Goal: Use online tool/utility

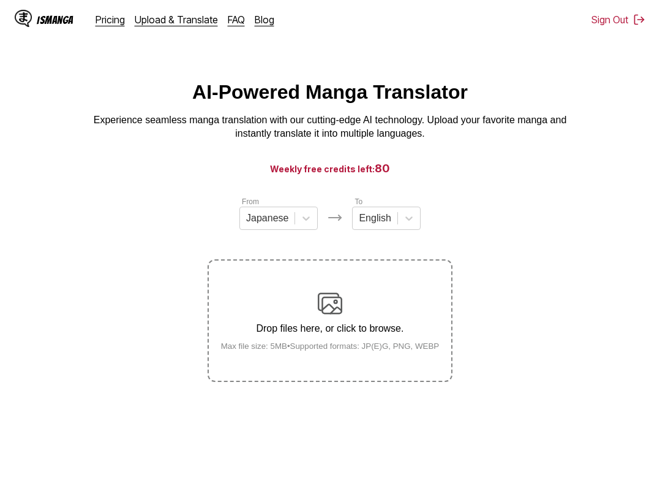
click at [53, 276] on section "From Japanese To English Drop files here, or click to browse. Max file size: 5M…" at bounding box center [330, 288] width 641 height 186
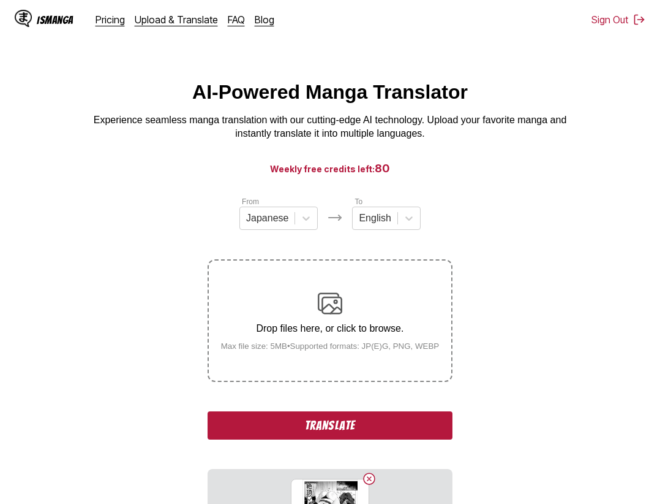
scroll to position [12, 0]
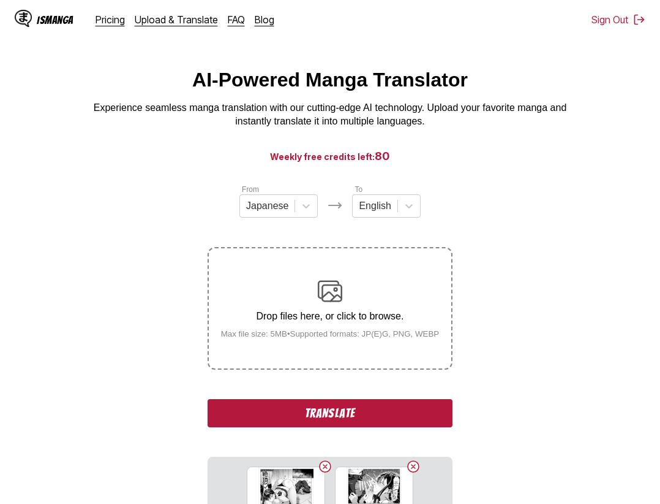
click at [375, 416] on button "Translate" at bounding box center [330, 413] width 245 height 28
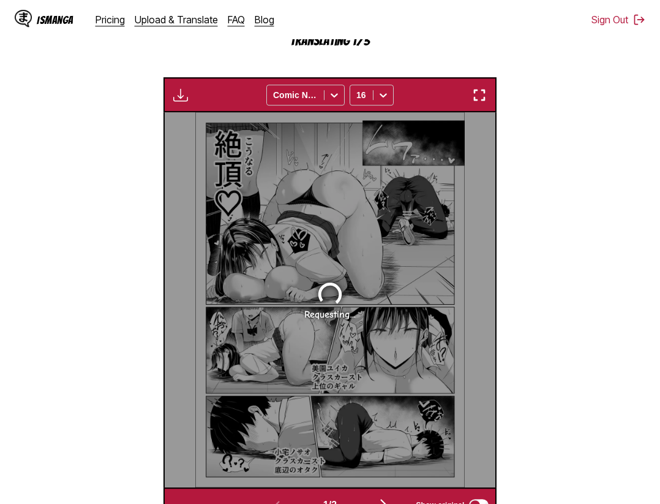
scroll to position [252, 0]
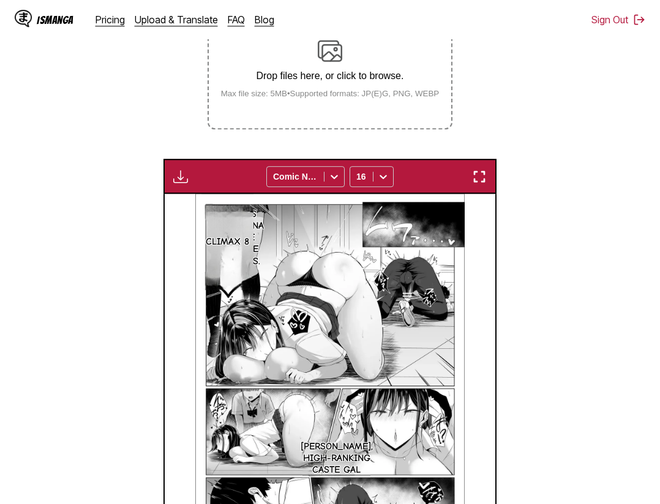
click at [479, 219] on div "It's gonna be like this. Climax 8 Misono Yuika, high-ranking caste gal The otak…" at bounding box center [330, 381] width 331 height 375
click at [486, 176] on img "button" at bounding box center [479, 176] width 15 height 15
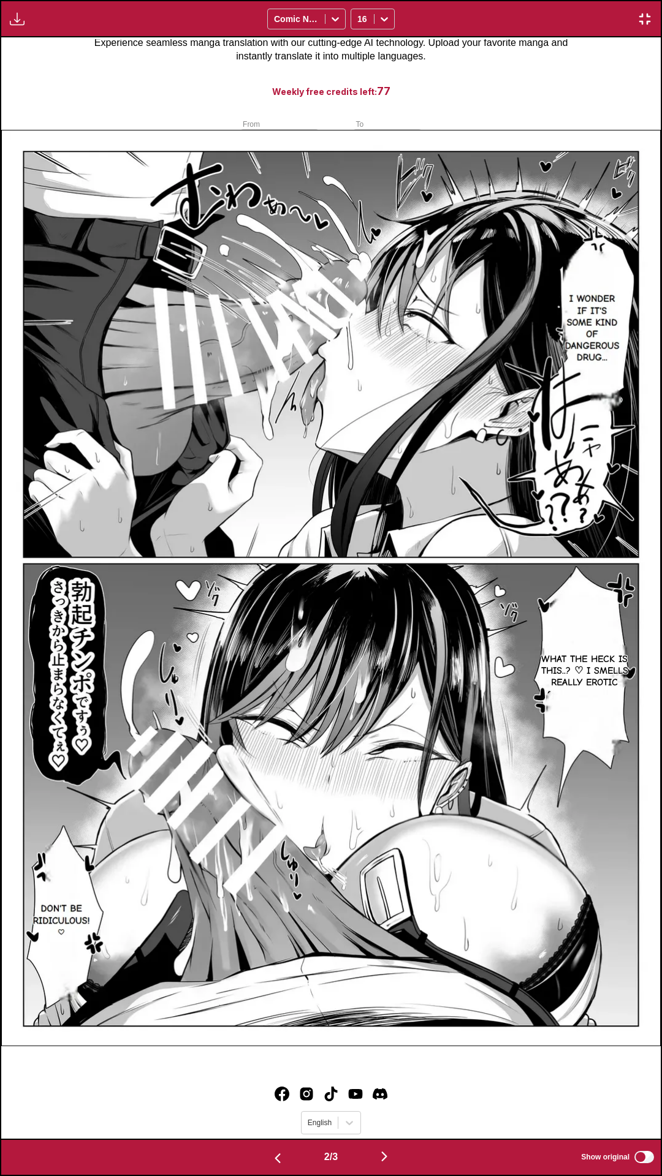
scroll to position [0, 0]
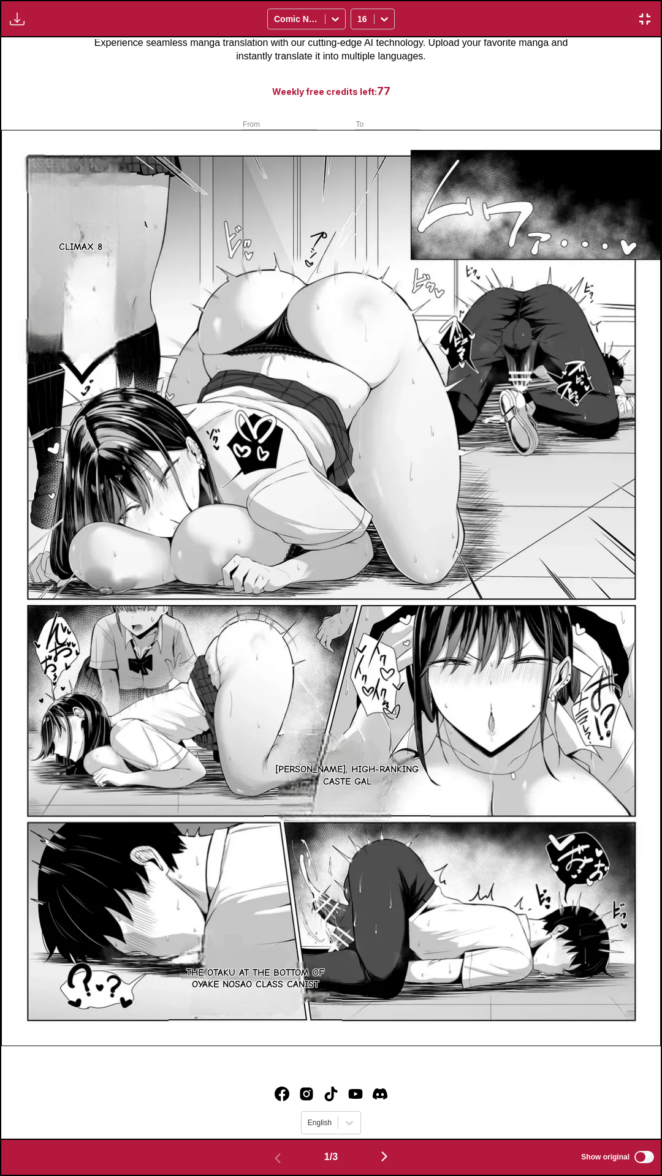
click at [524, 0] on div "Download Panel Download All Comic Neue 16" at bounding box center [331, 18] width 662 height 37
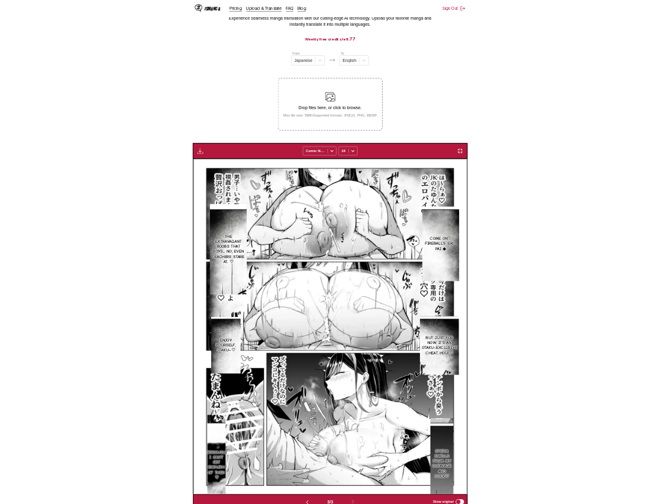
scroll to position [0, 662]
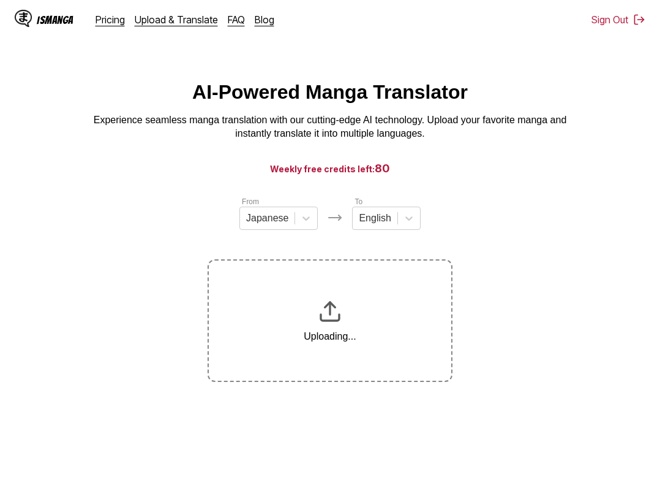
scroll to position [145, 0]
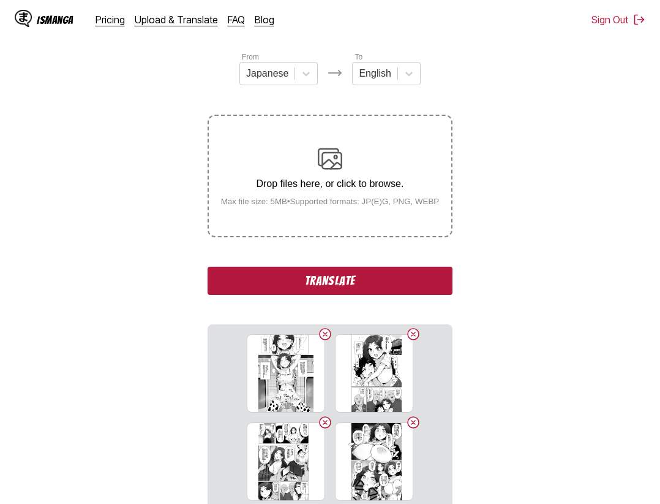
click at [360, 278] on button "Translate" at bounding box center [330, 281] width 245 height 28
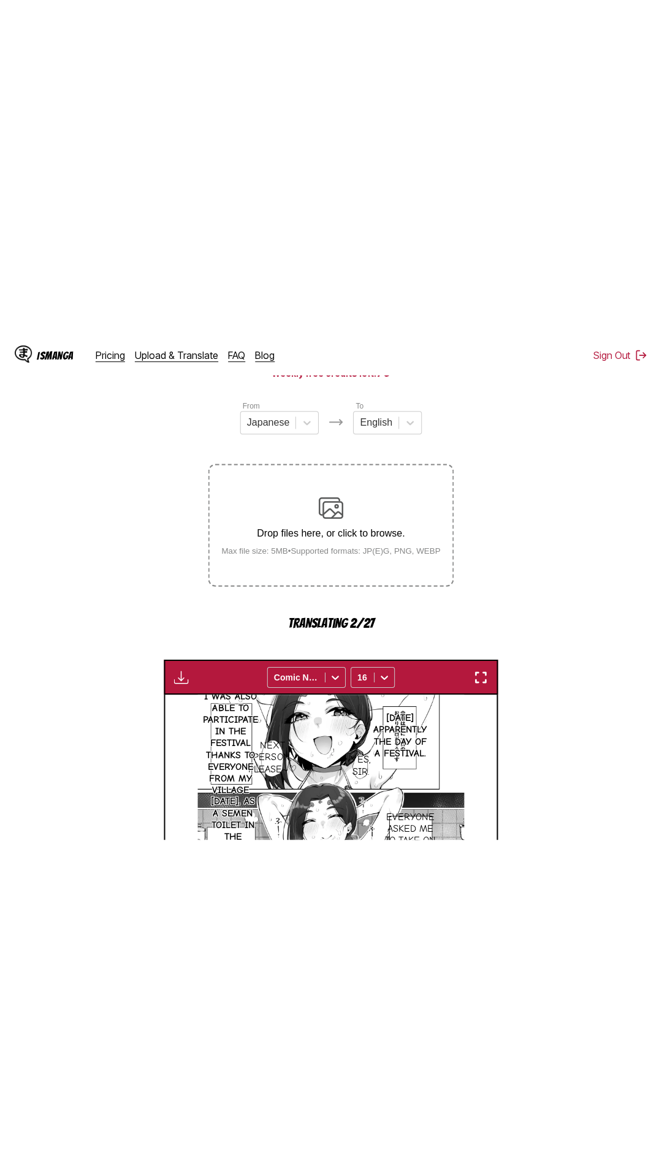
scroll to position [6, 0]
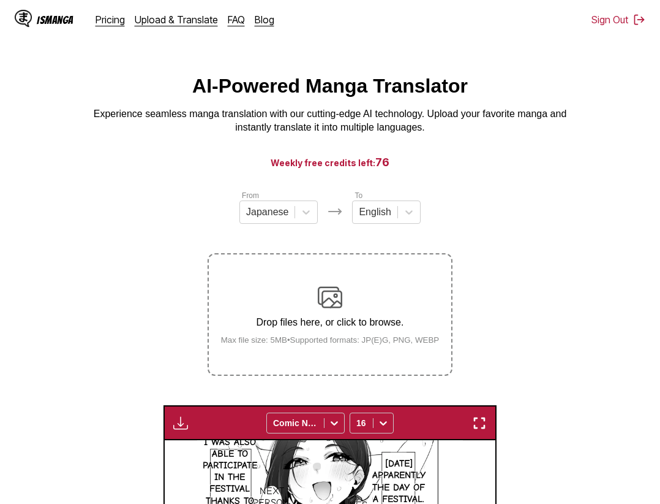
click at [487, 429] on img "button" at bounding box center [479, 422] width 15 height 15
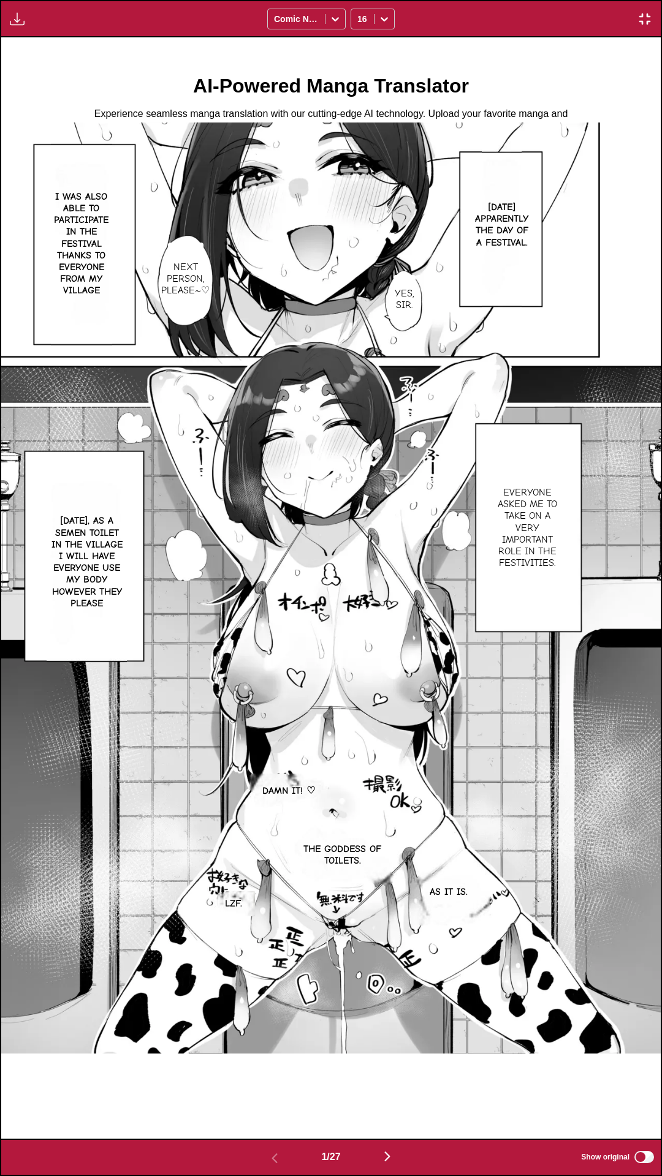
click at [532, 0] on div "Download Panel Download All Comic Neue 16" at bounding box center [331, 18] width 662 height 37
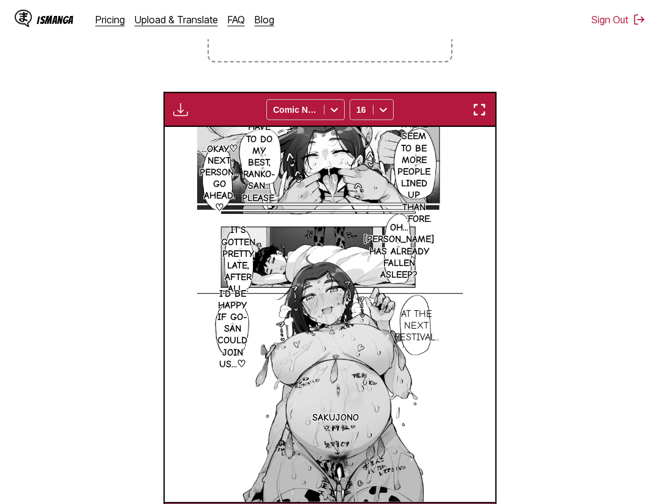
scroll to position [69, 0]
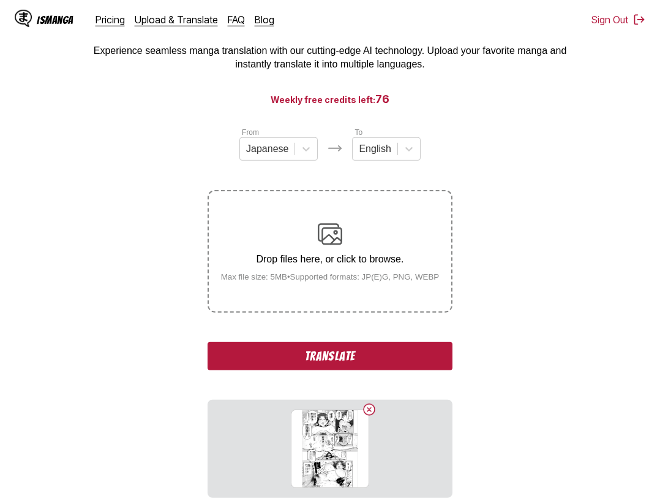
click at [366, 354] on button "Translate" at bounding box center [330, 356] width 245 height 28
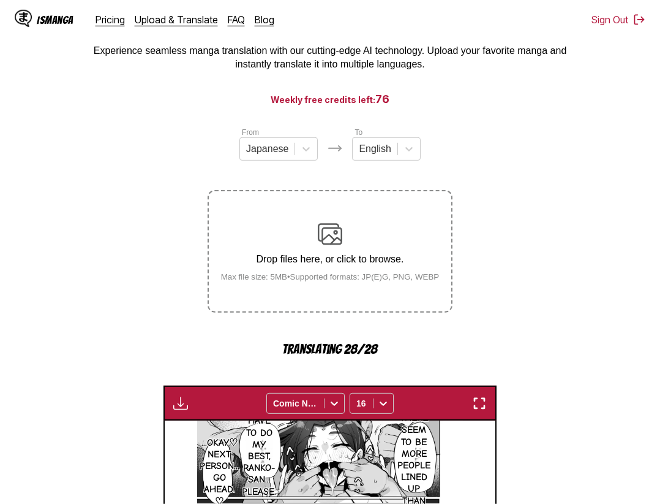
scroll to position [319, 0]
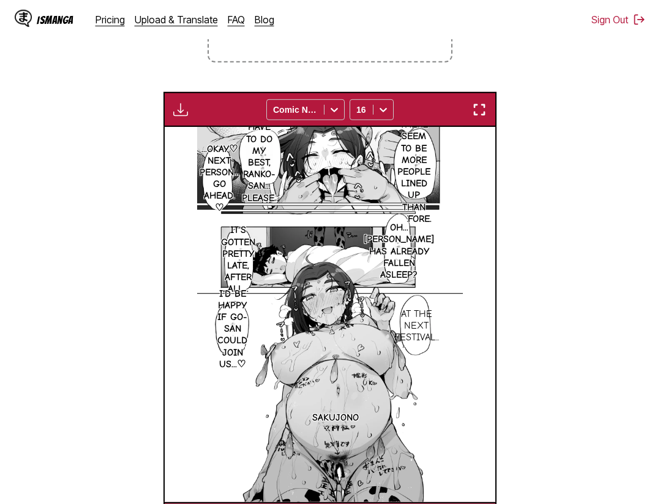
click at [476, 116] on img "button" at bounding box center [479, 109] width 15 height 15
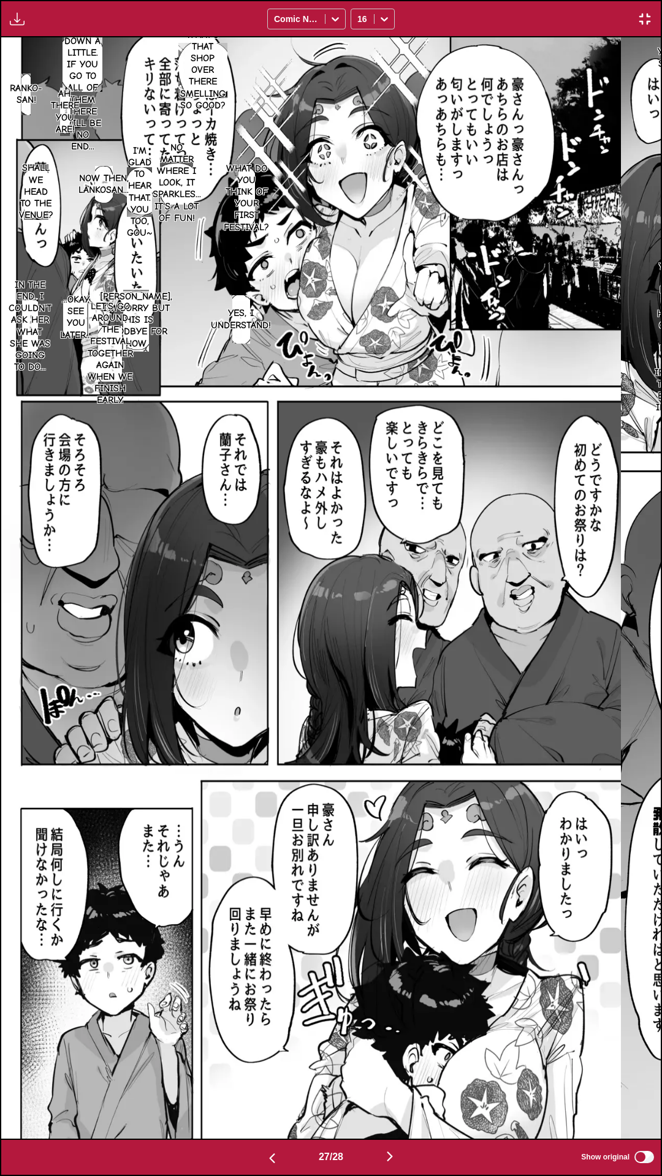
scroll to position [0, 17140]
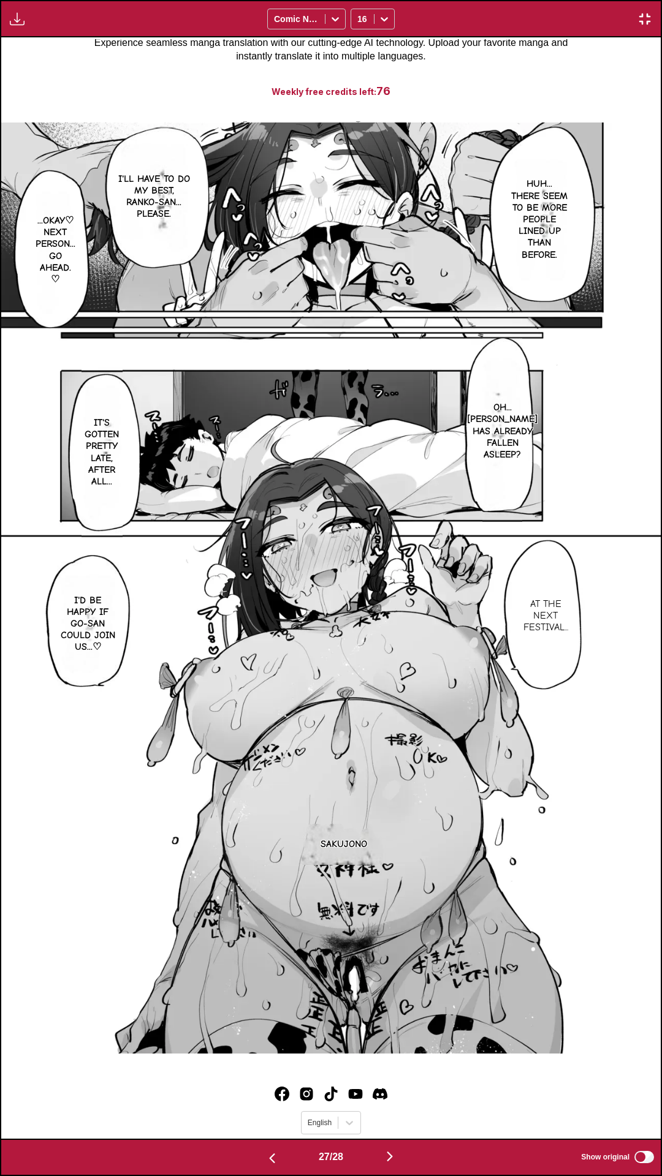
click at [393, 503] on img "button" at bounding box center [389, 1156] width 15 height 15
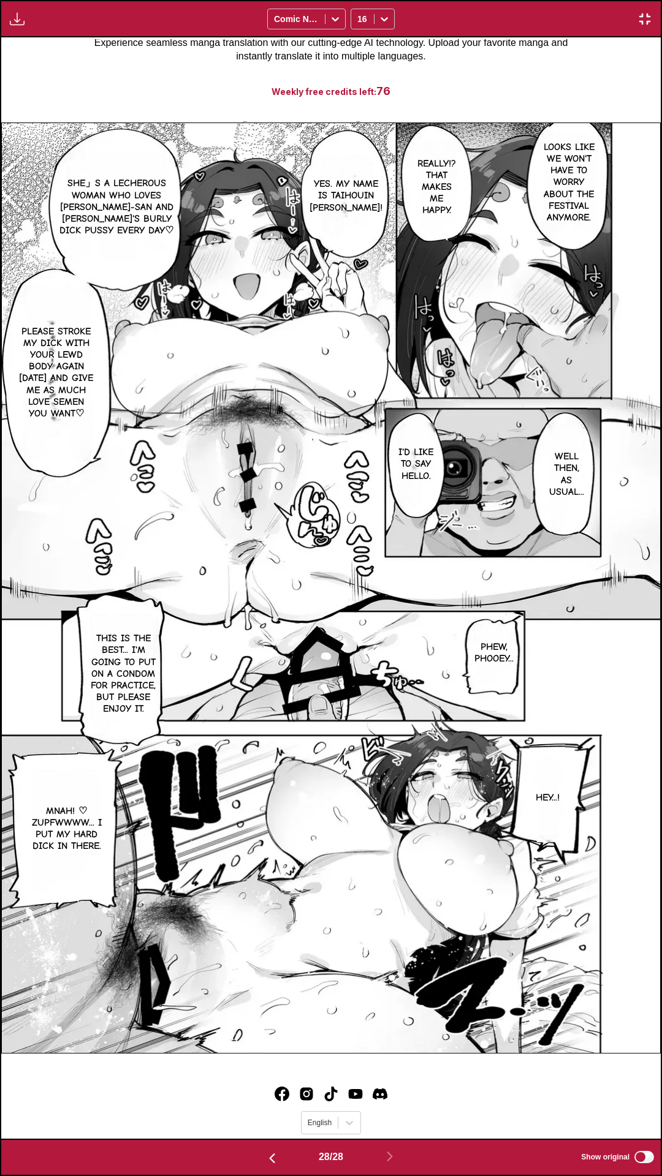
click at [648, 26] on div "Download Panel Download All Comic Neue 16" at bounding box center [331, 18] width 662 height 37
click at [646, 17] on img "button" at bounding box center [644, 19] width 15 height 15
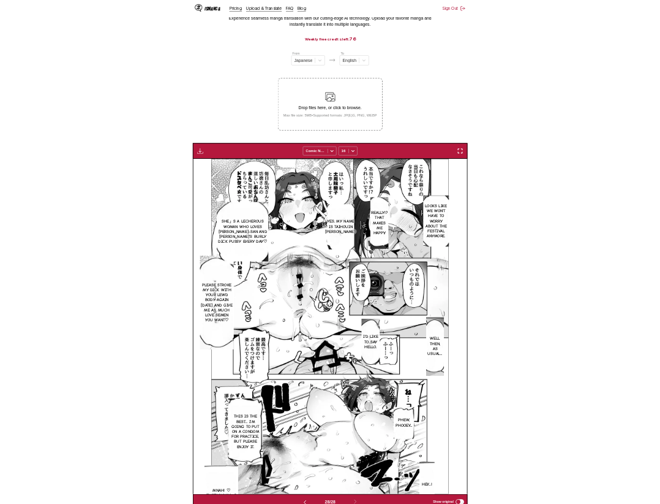
scroll to position [0, 8940]
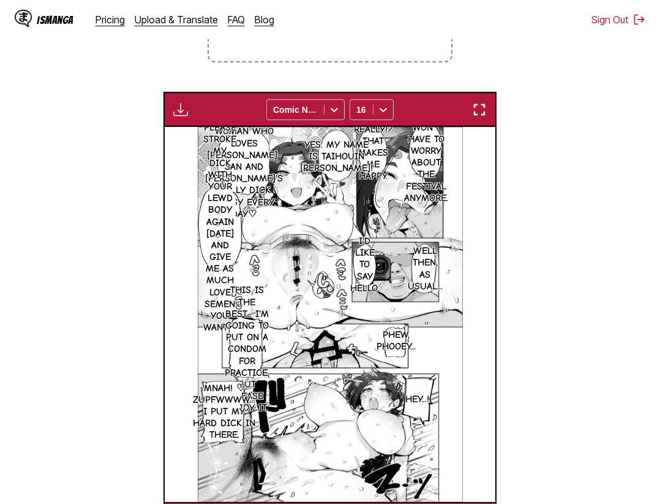
click at [561, 385] on section "From Japanese To English Drop files here, or click to browse. Max file size: 5M…" at bounding box center [330, 206] width 641 height 660
